Goal: Find specific page/section: Find specific page/section

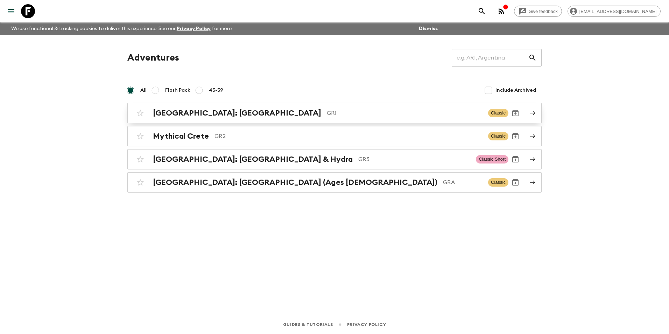
click at [192, 111] on h2 "[GEOGRAPHIC_DATA]: [GEOGRAPHIC_DATA]" at bounding box center [237, 112] width 168 height 9
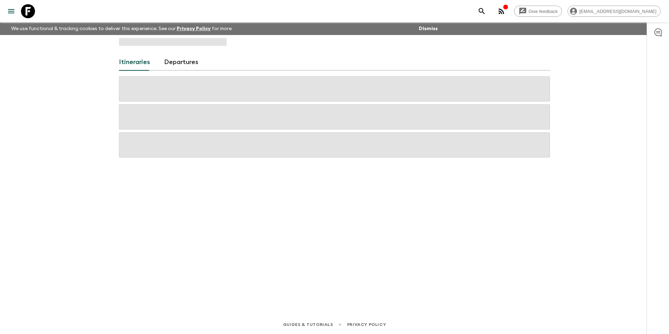
click at [192, 111] on div at bounding box center [334, 116] width 431 height 81
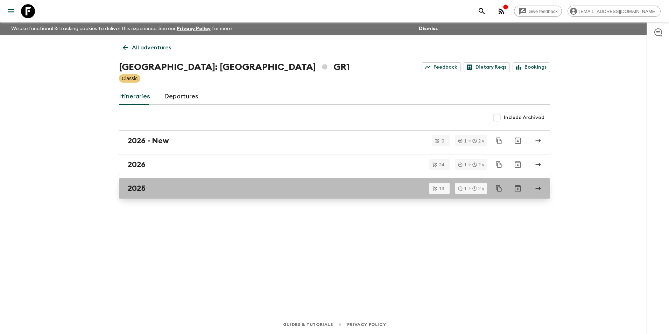
click at [149, 192] on div "2025" at bounding box center [328, 188] width 400 height 9
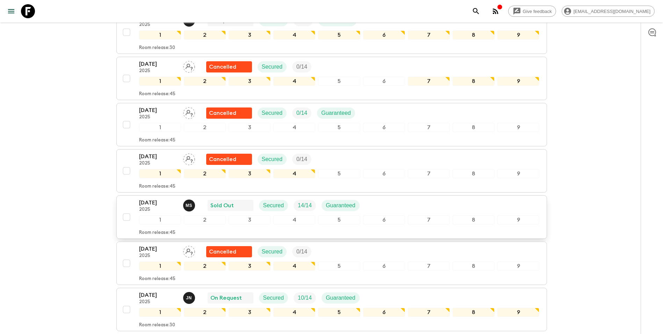
scroll to position [315, 0]
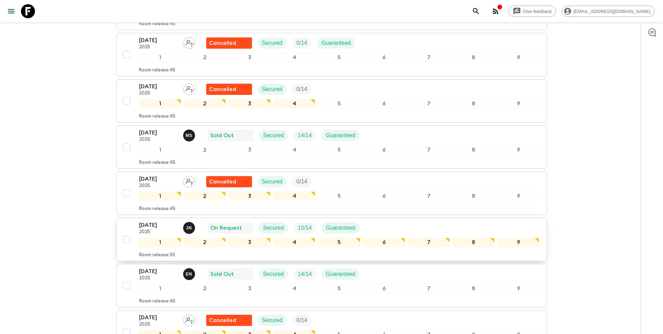
click at [154, 221] on p "[DATE]" at bounding box center [158, 225] width 38 height 8
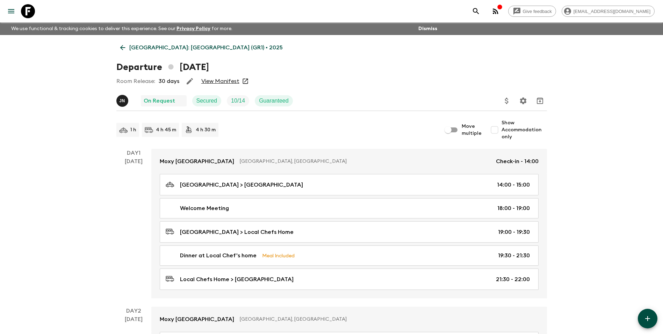
click at [213, 83] on link "View Manifest" at bounding box center [220, 81] width 38 height 7
click at [156, 50] on p "[GEOGRAPHIC_DATA]: [GEOGRAPHIC_DATA] (GR1) • 2025" at bounding box center [205, 47] width 153 height 8
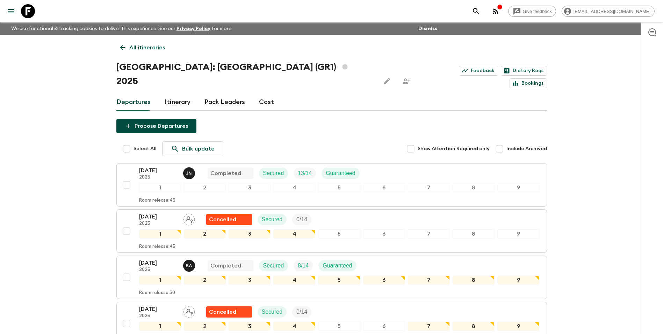
click at [124, 51] on icon at bounding box center [123, 48] width 8 height 8
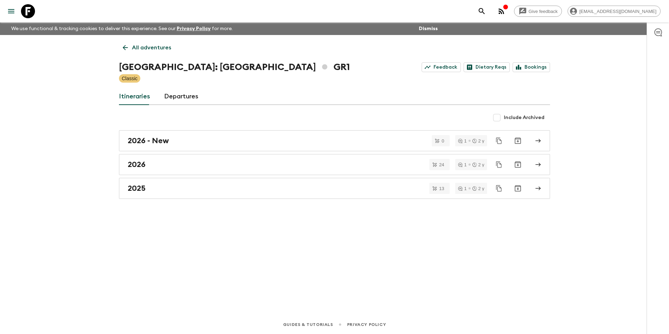
click at [134, 56] on div "All adventures [GEOGRAPHIC_DATA]: [GEOGRAPHIC_DATA] & the Islands GR1 Feedback …" at bounding box center [334, 165] width 448 height 260
click at [134, 54] on link "All adventures" at bounding box center [147, 48] width 56 height 14
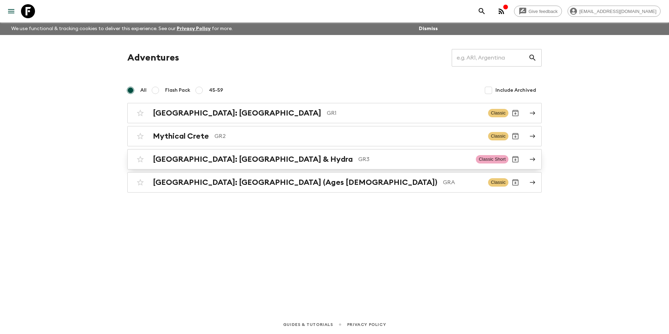
click at [202, 157] on h2 "[GEOGRAPHIC_DATA]: [GEOGRAPHIC_DATA] & Hydra" at bounding box center [253, 159] width 200 height 9
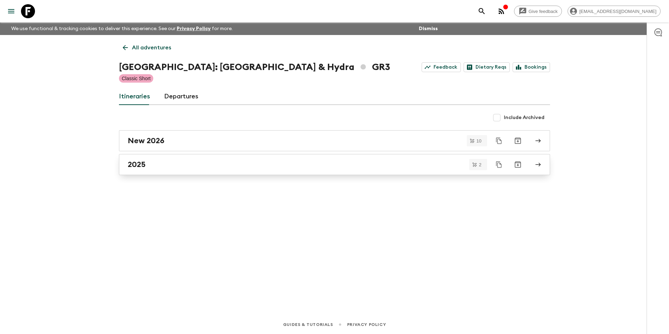
click at [142, 170] on link "2025" at bounding box center [334, 164] width 431 height 21
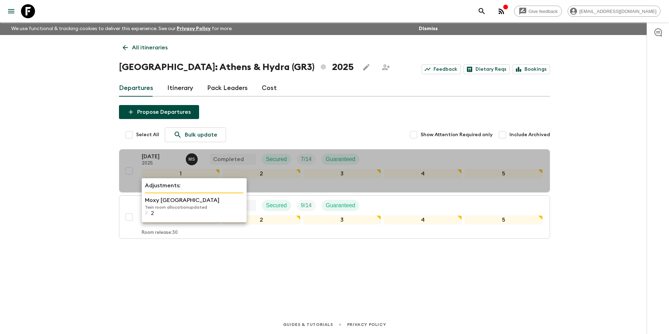
click at [161, 203] on p "Moxy [GEOGRAPHIC_DATA]" at bounding box center [194, 200] width 99 height 8
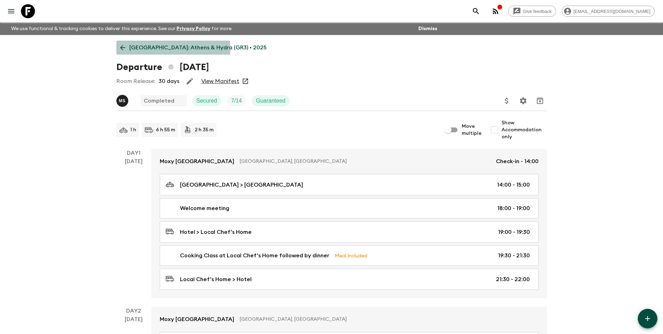
click at [137, 49] on p "[GEOGRAPHIC_DATA]: Athens & Hydra (GR3) • 2025" at bounding box center [197, 47] width 137 height 8
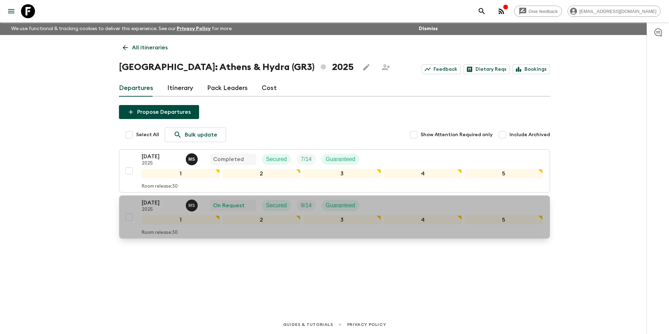
click at [151, 205] on p "[DATE]" at bounding box center [161, 202] width 38 height 8
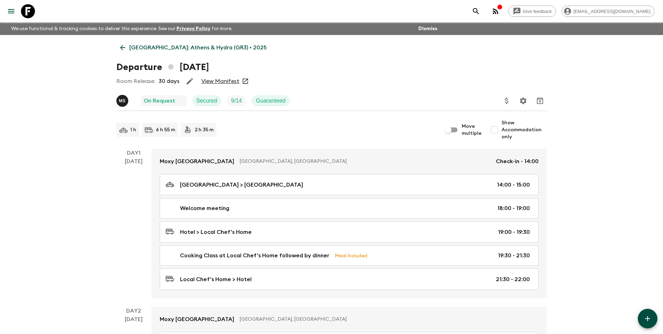
click at [232, 83] on link "View Manifest" at bounding box center [220, 81] width 38 height 7
